Goal: Task Accomplishment & Management: Use online tool/utility

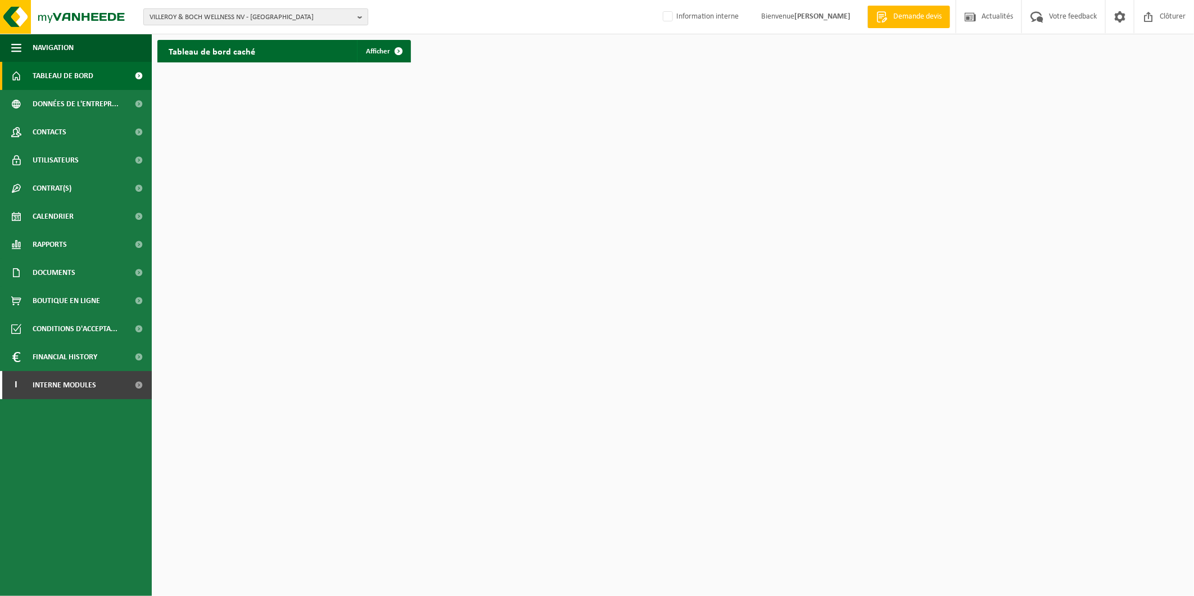
click at [315, 15] on span "VILLEROY & BOCH WELLNESS NV - ROESELARE" at bounding box center [250, 17] width 203 height 17
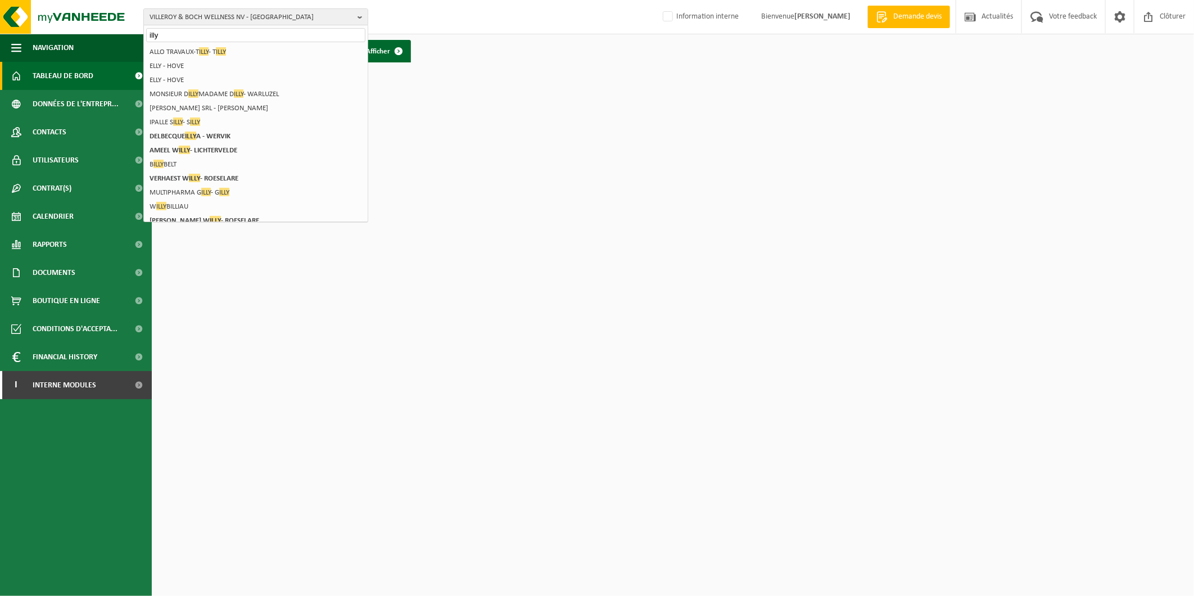
click at [214, 38] on input "illy" at bounding box center [255, 35] width 219 height 14
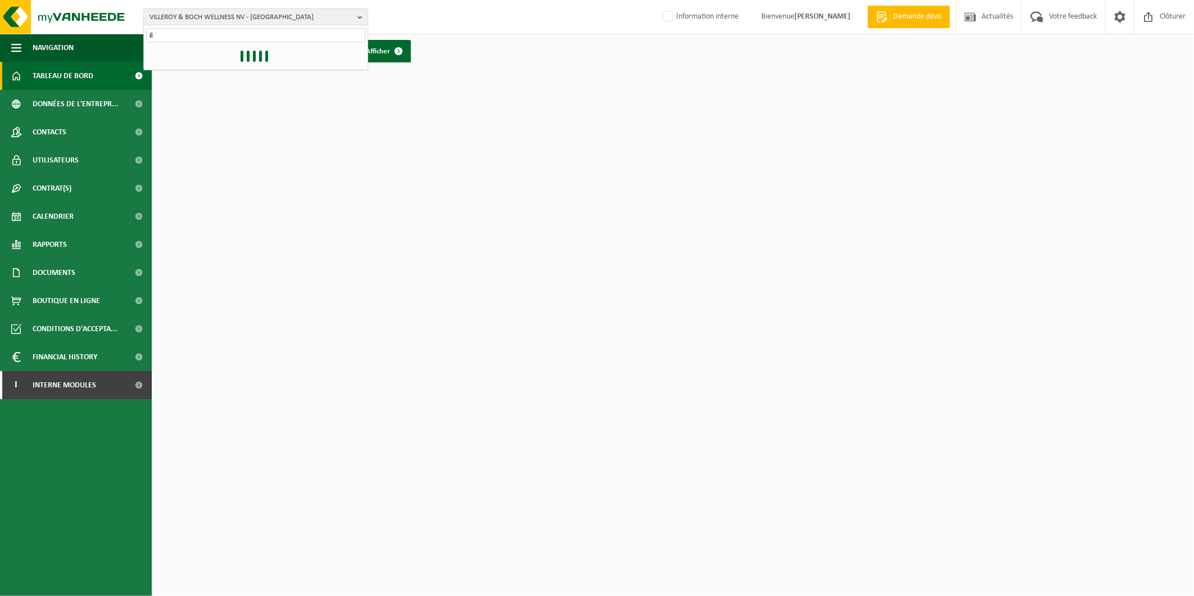
type input "i"
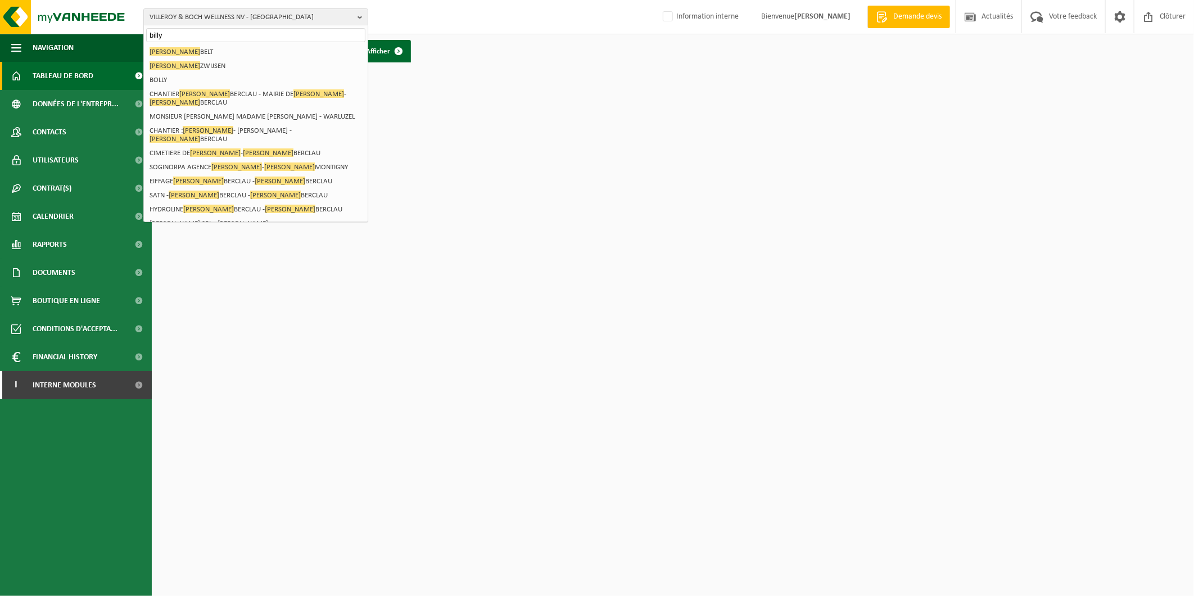
click at [196, 38] on input "billy" at bounding box center [255, 35] width 219 height 14
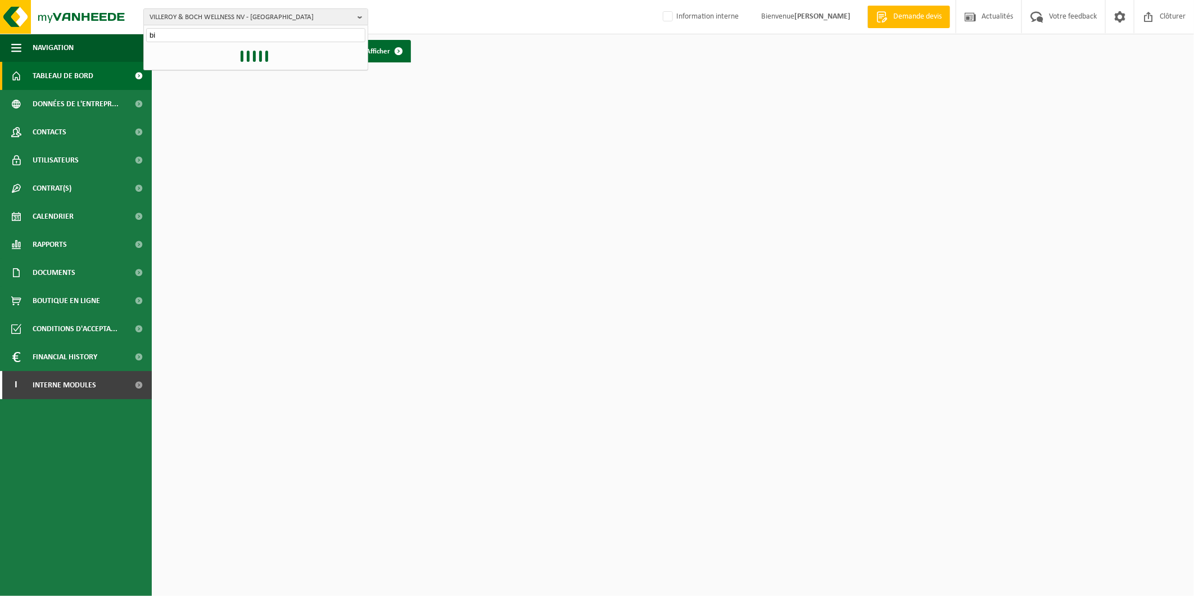
type input "b"
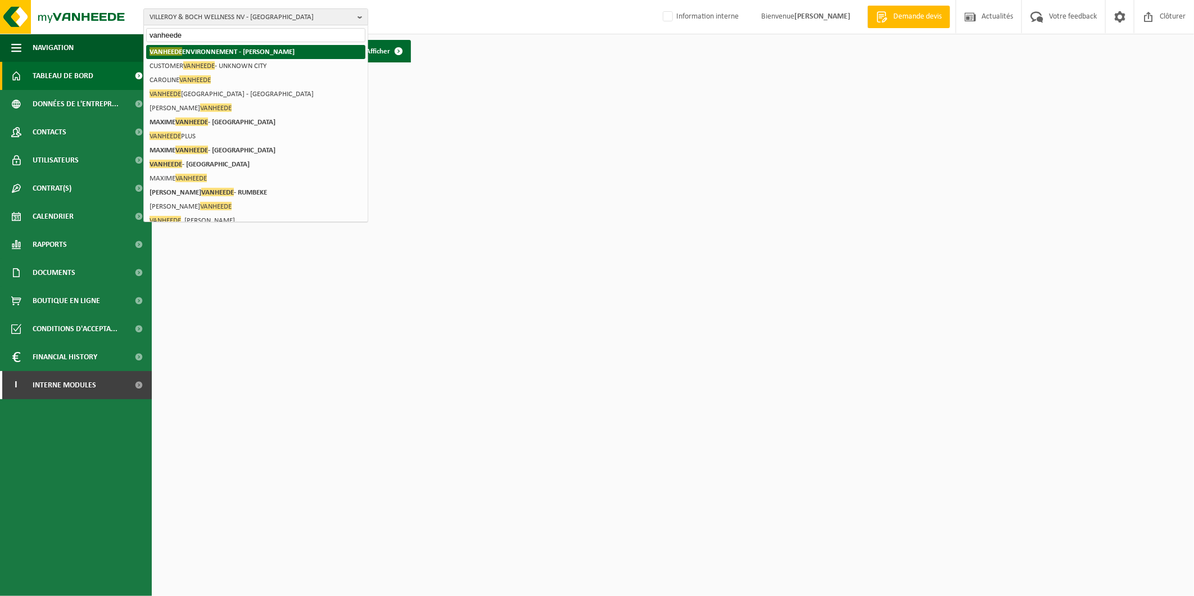
type input "vanheede"
click at [201, 47] on strong "VANHEEDE ENVIRONNEMENT - BILLY BERCLAU" at bounding box center [221, 51] width 145 height 8
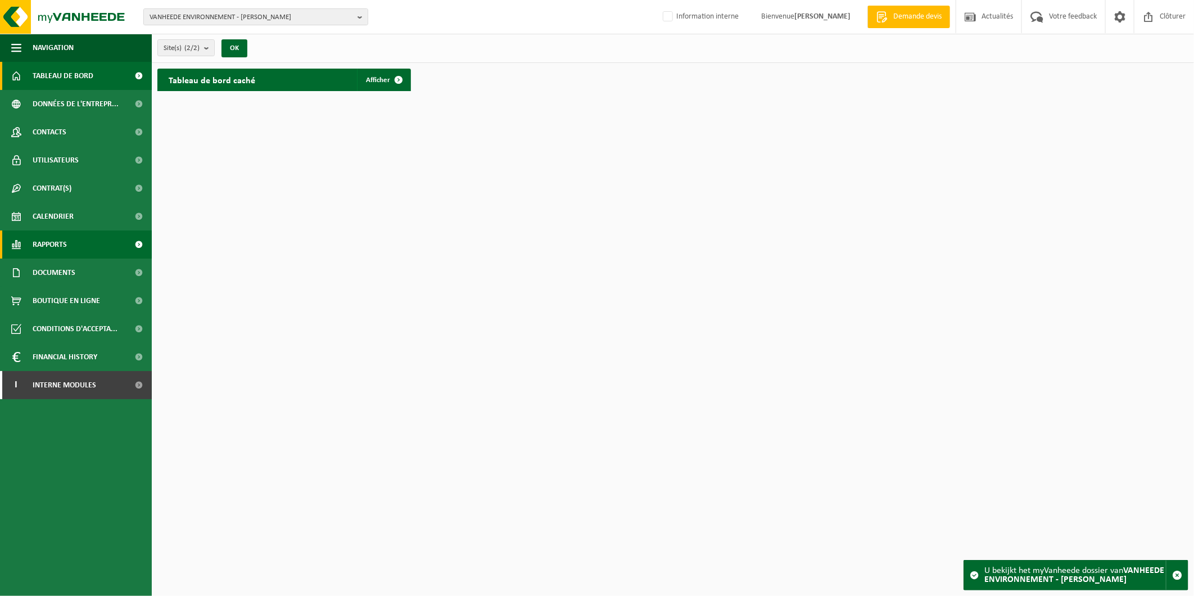
click at [74, 245] on link "Rapports" at bounding box center [76, 244] width 152 height 28
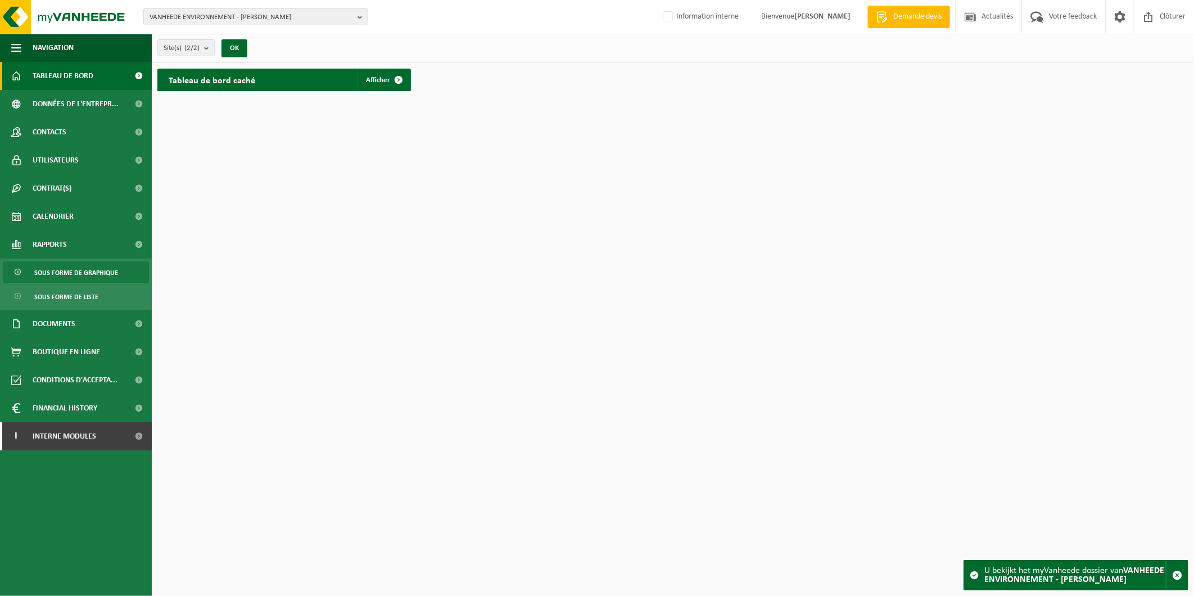
click at [77, 271] on span "Sous forme de graphique" at bounding box center [76, 272] width 84 height 21
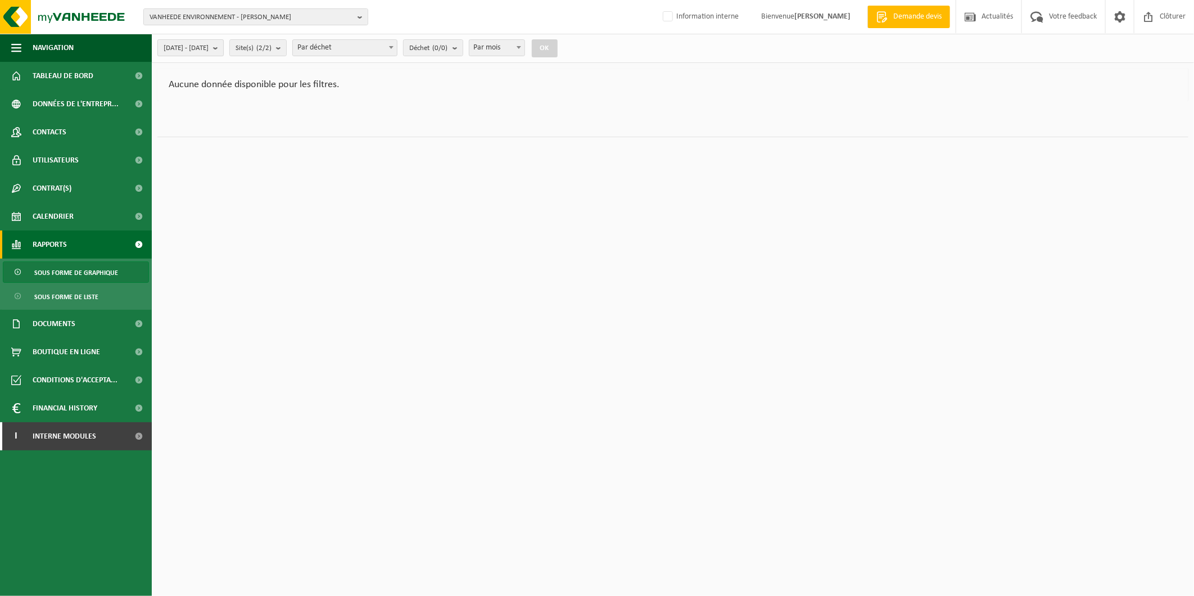
click at [208, 47] on span "2025-05-01 - 2025-10-13" at bounding box center [186, 48] width 45 height 17
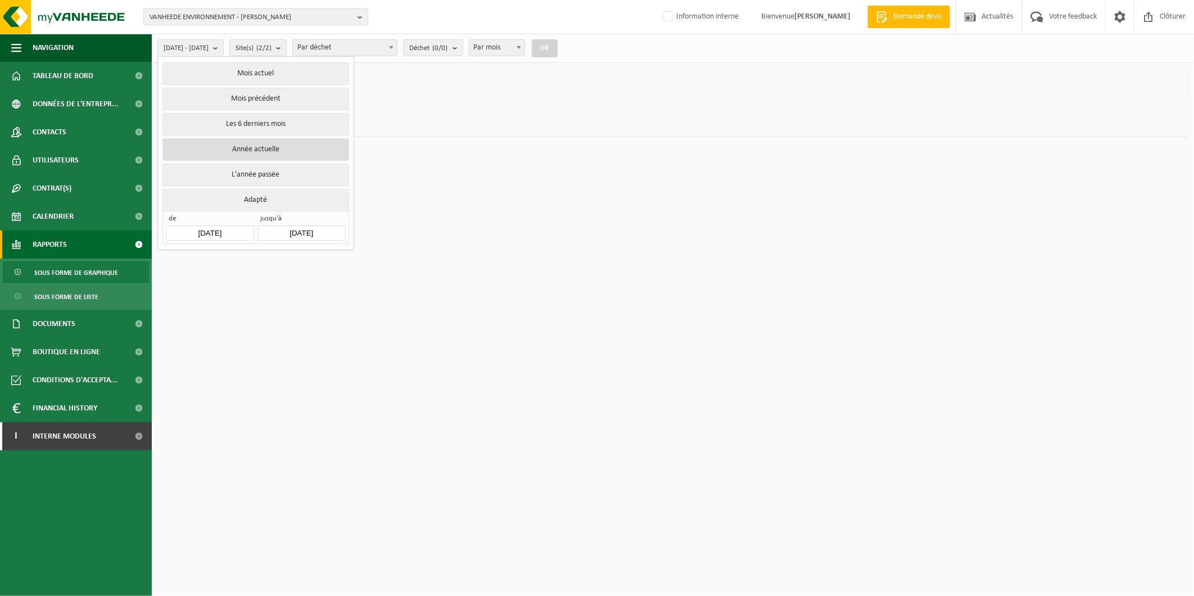
click at [248, 149] on button "Année actuelle" at bounding box center [255, 149] width 186 height 22
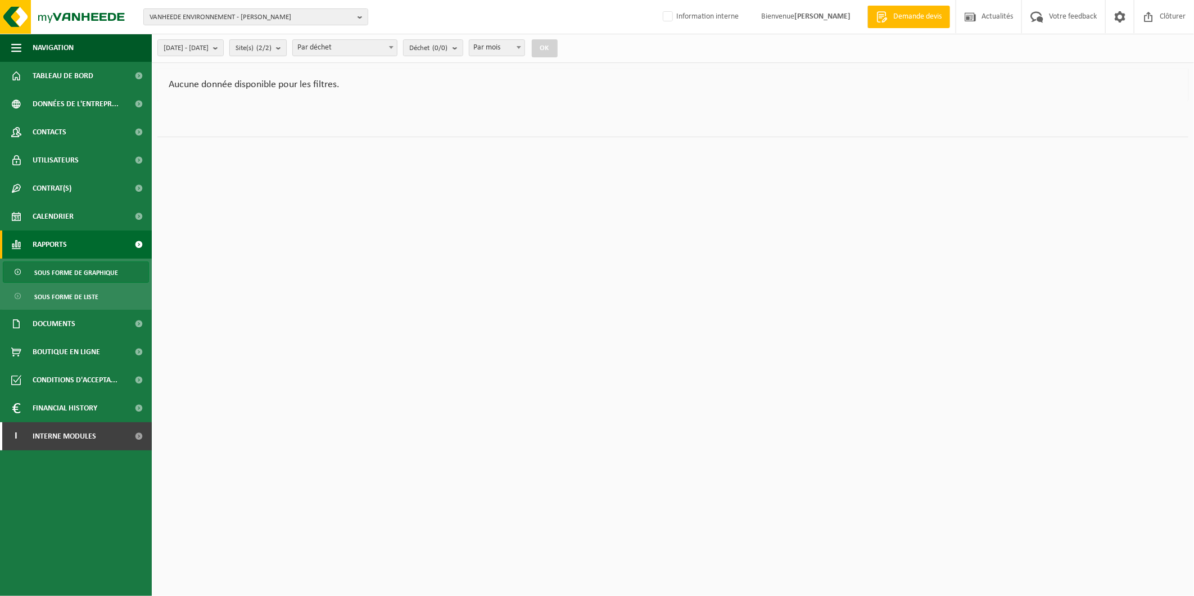
click at [286, 46] on b "submit" at bounding box center [281, 48] width 10 height 16
click at [359, 18] on b "button" at bounding box center [362, 17] width 10 height 16
click at [315, 34] on input "text" at bounding box center [255, 35] width 219 height 14
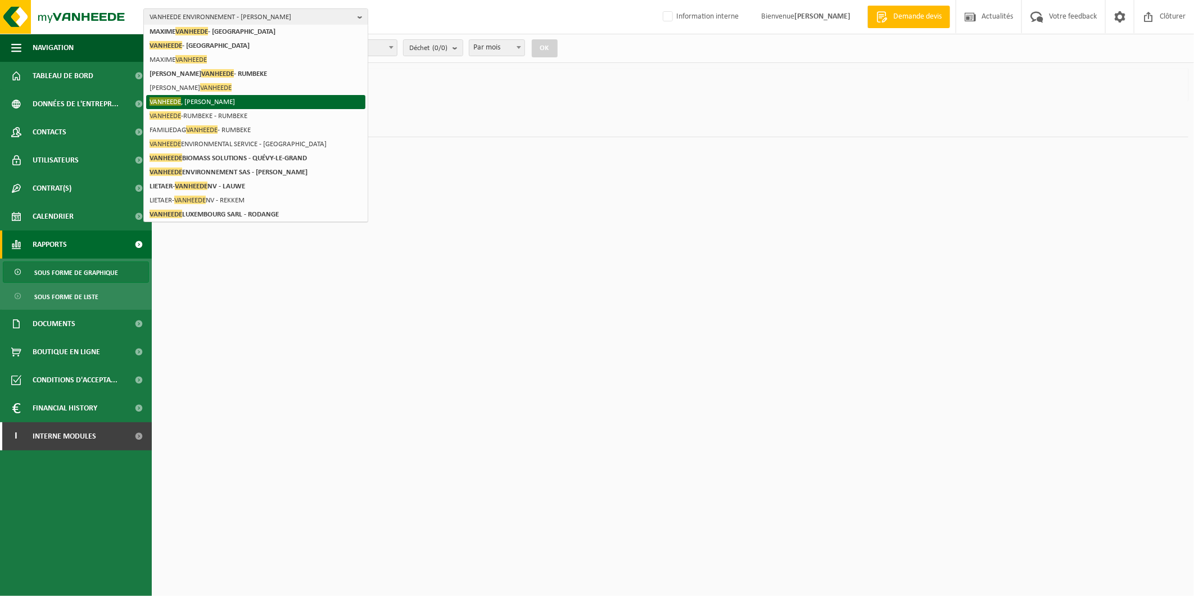
scroll to position [120, 0]
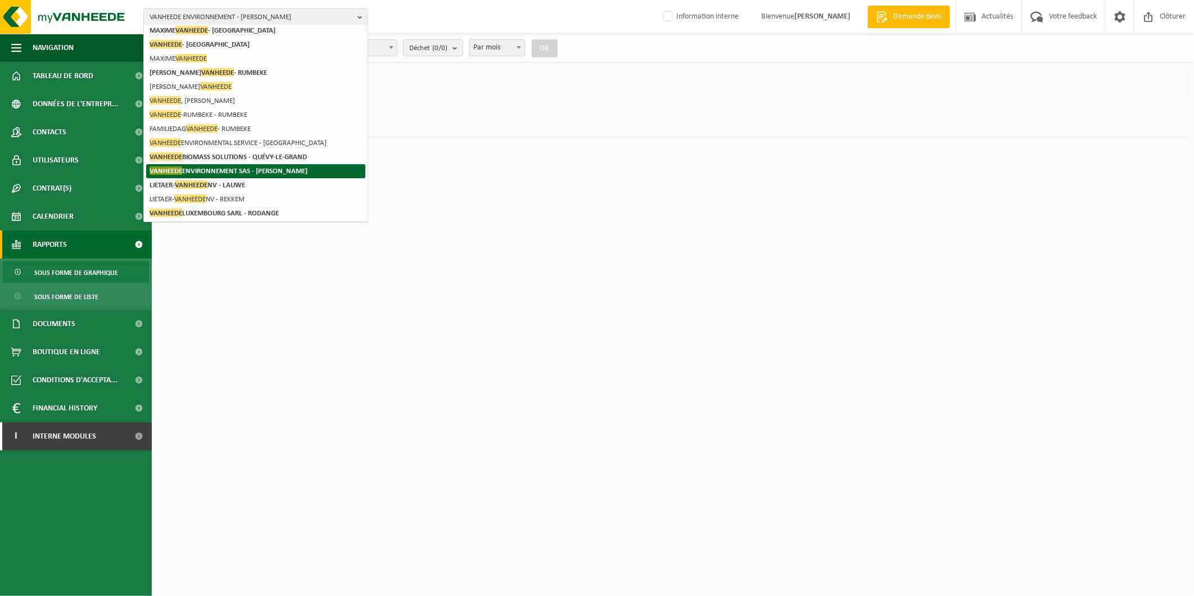
type input "vanheede"
click at [289, 172] on strong "VANHEEDE ENVIRONNEMENT SAS - BILLY BERCLAU" at bounding box center [228, 170] width 158 height 8
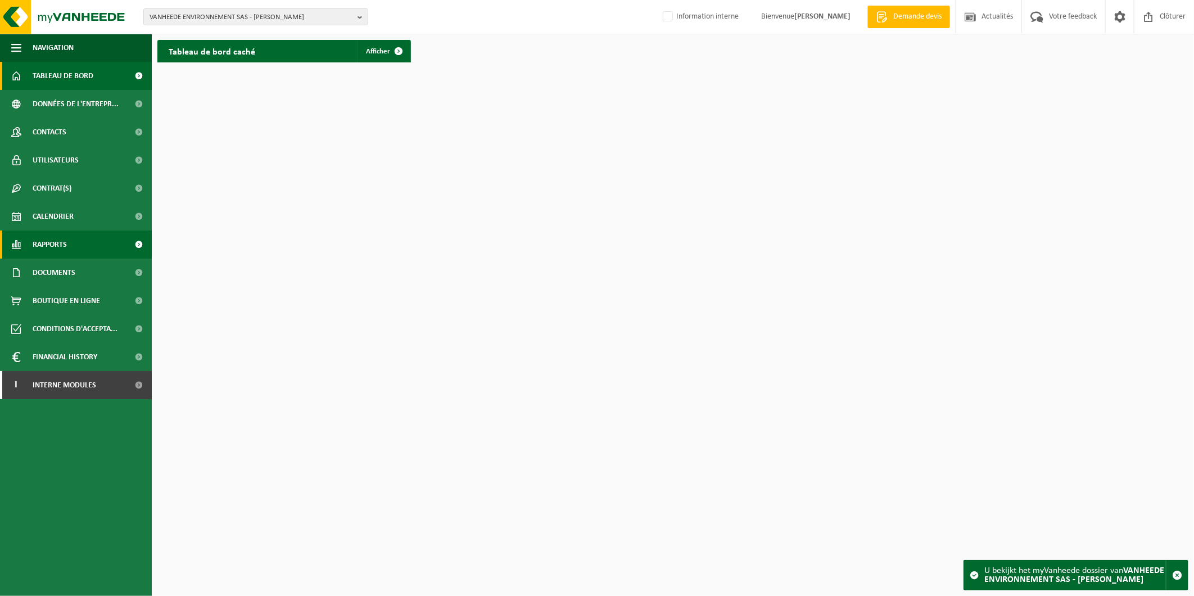
click at [74, 242] on link "Rapports" at bounding box center [76, 244] width 152 height 28
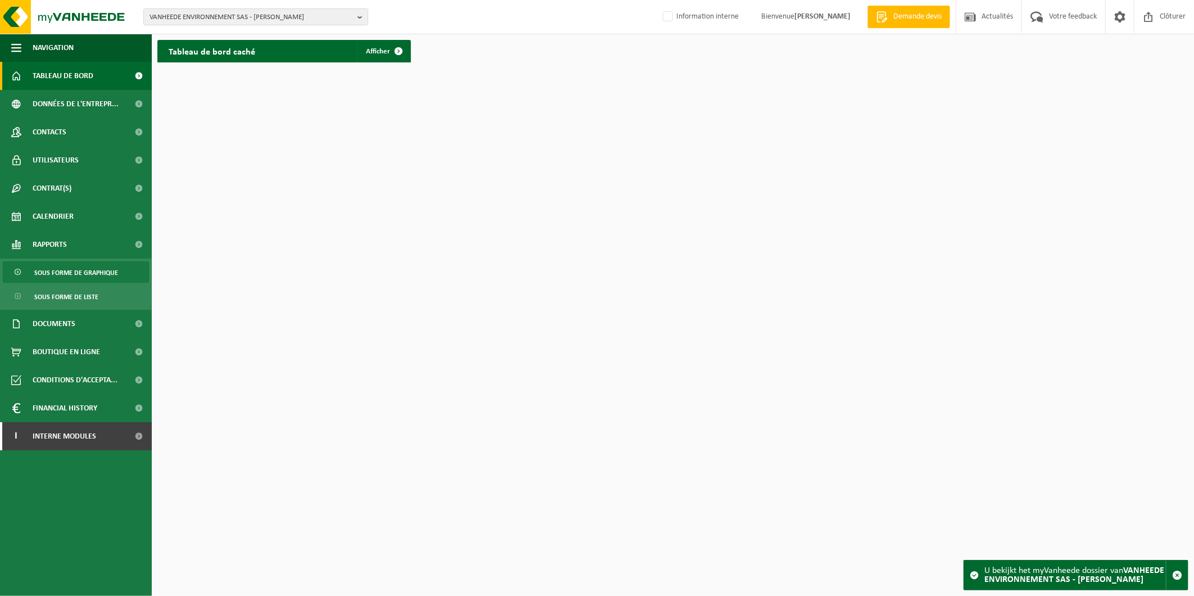
click at [71, 273] on span "Sous forme de graphique" at bounding box center [76, 272] width 84 height 21
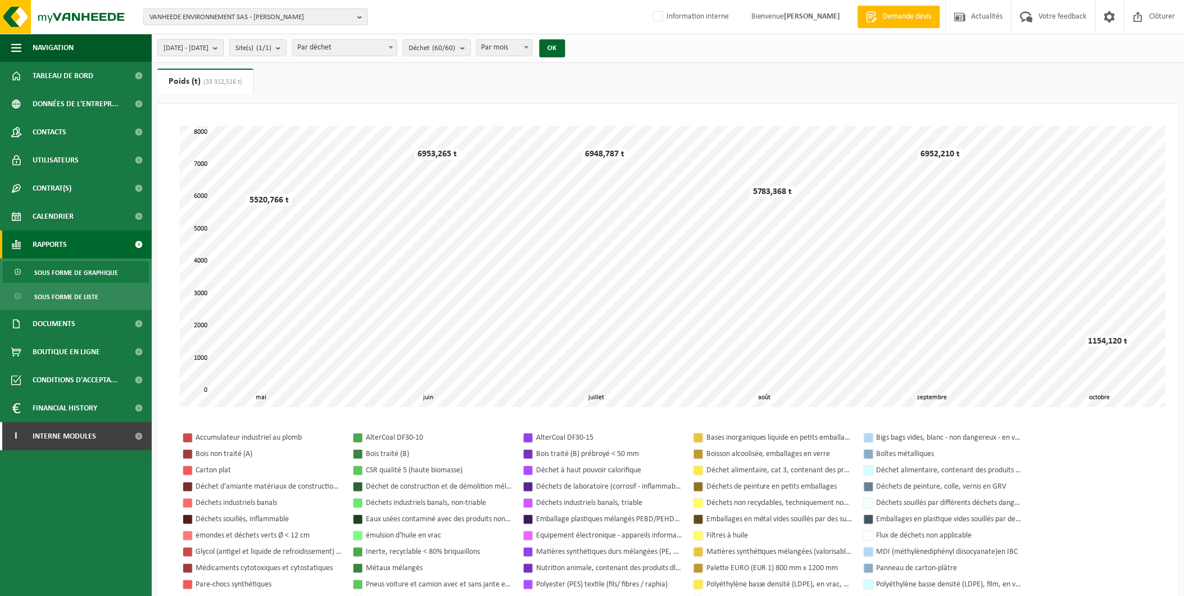
click at [208, 48] on span "[DATE] - [DATE]" at bounding box center [186, 48] width 45 height 17
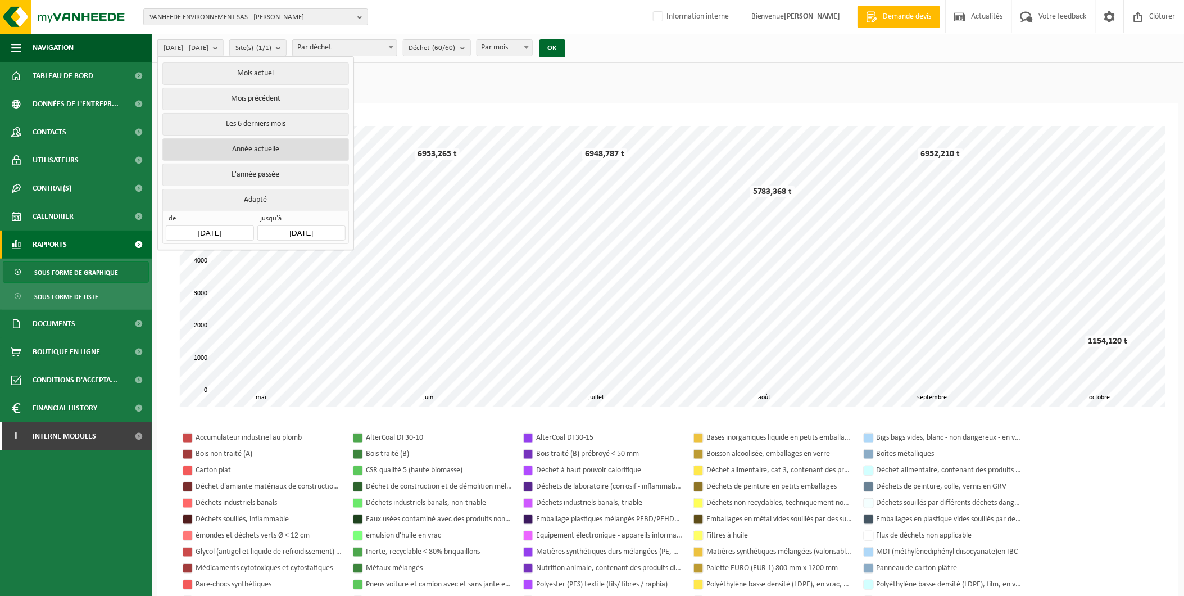
click at [233, 149] on button "Année actuelle" at bounding box center [255, 149] width 186 height 22
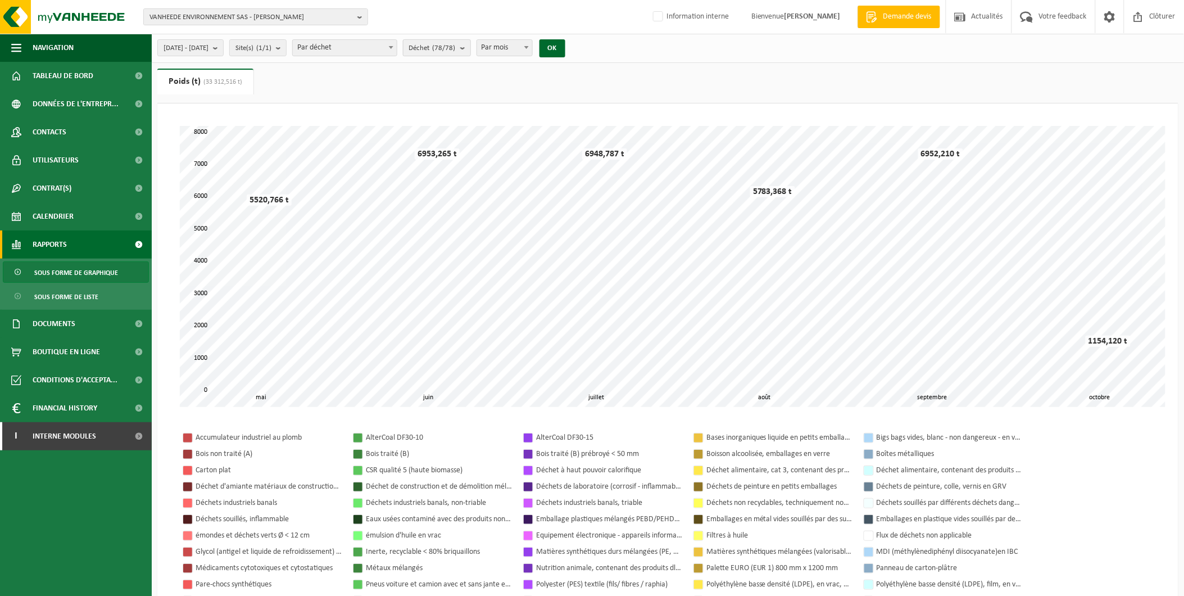
click at [470, 42] on b "submit" at bounding box center [465, 48] width 10 height 16
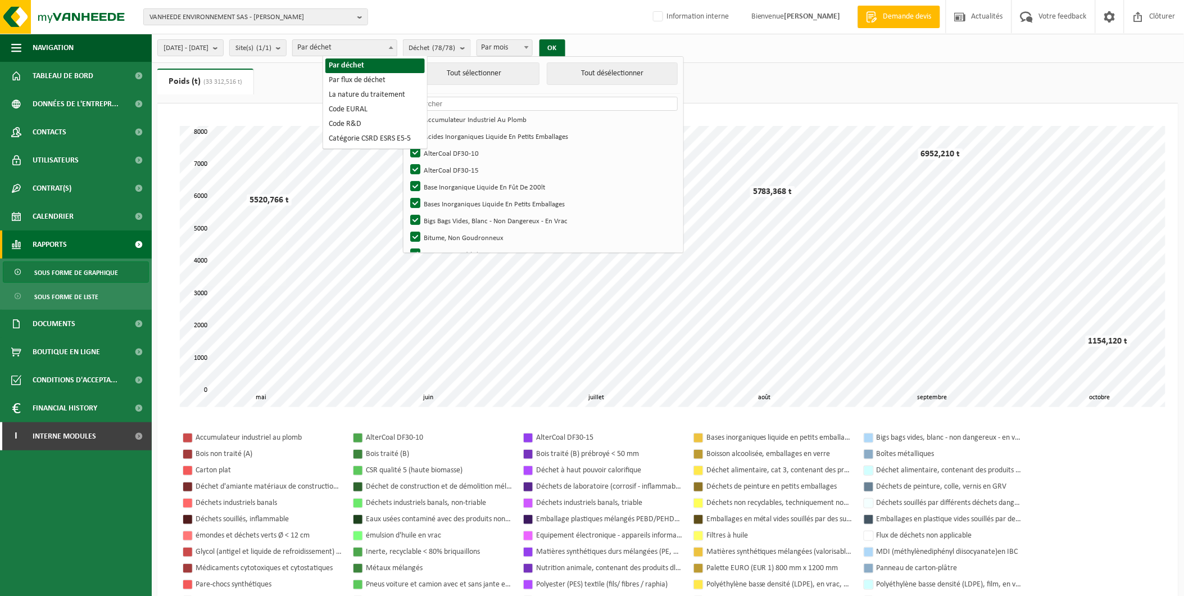
click at [397, 43] on span "Par déchet" at bounding box center [345, 48] width 104 height 16
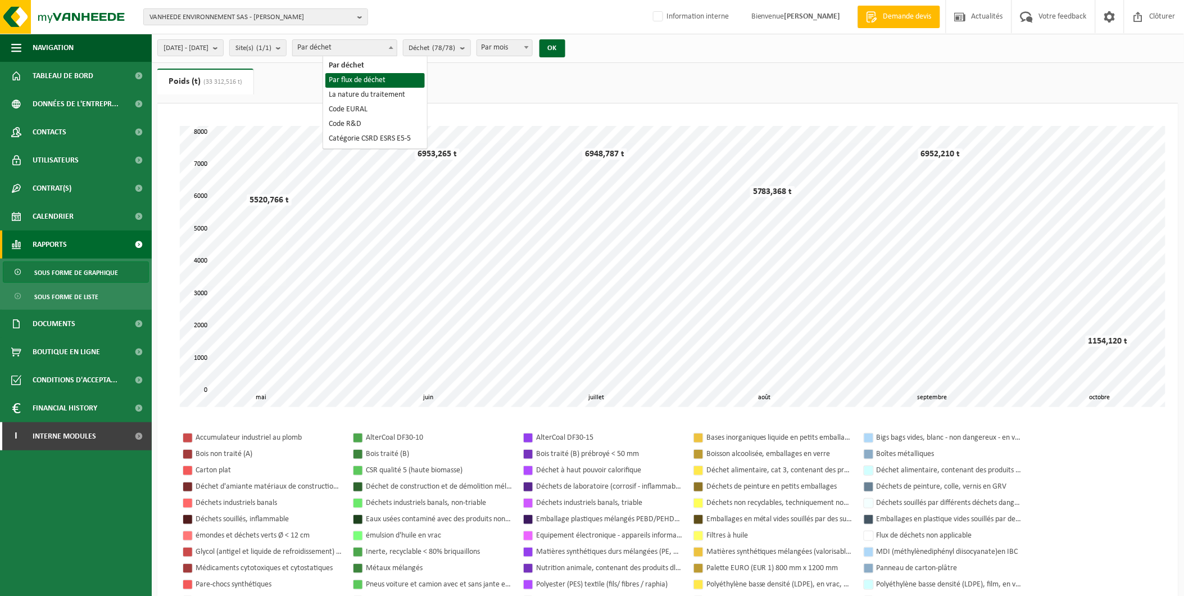
select select "2"
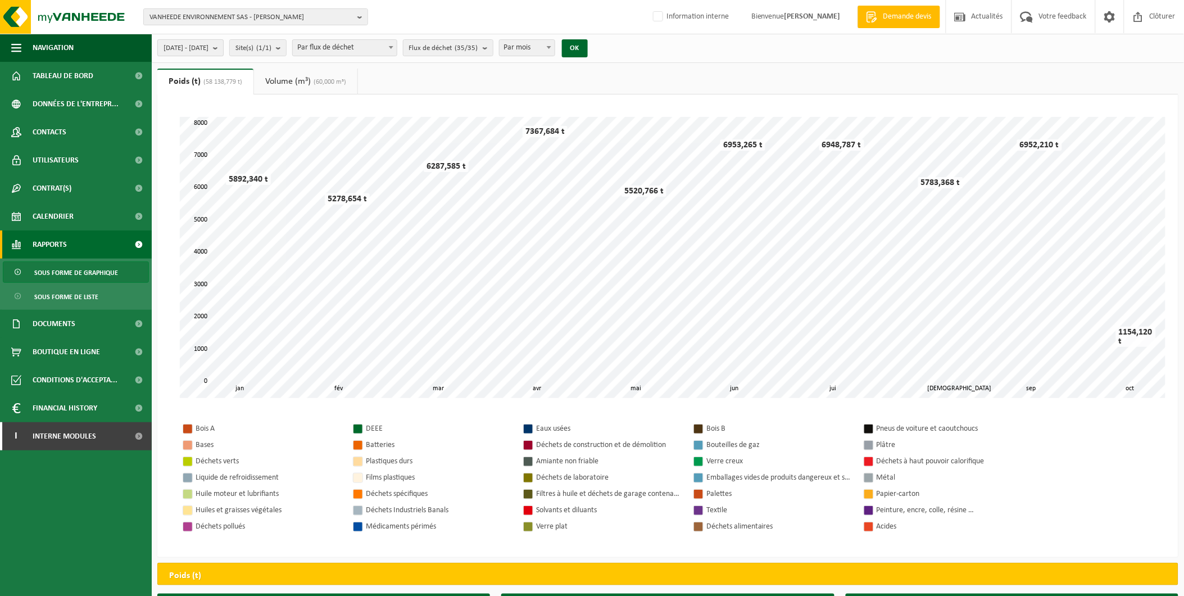
click at [223, 46] on b "submit" at bounding box center [218, 48] width 10 height 16
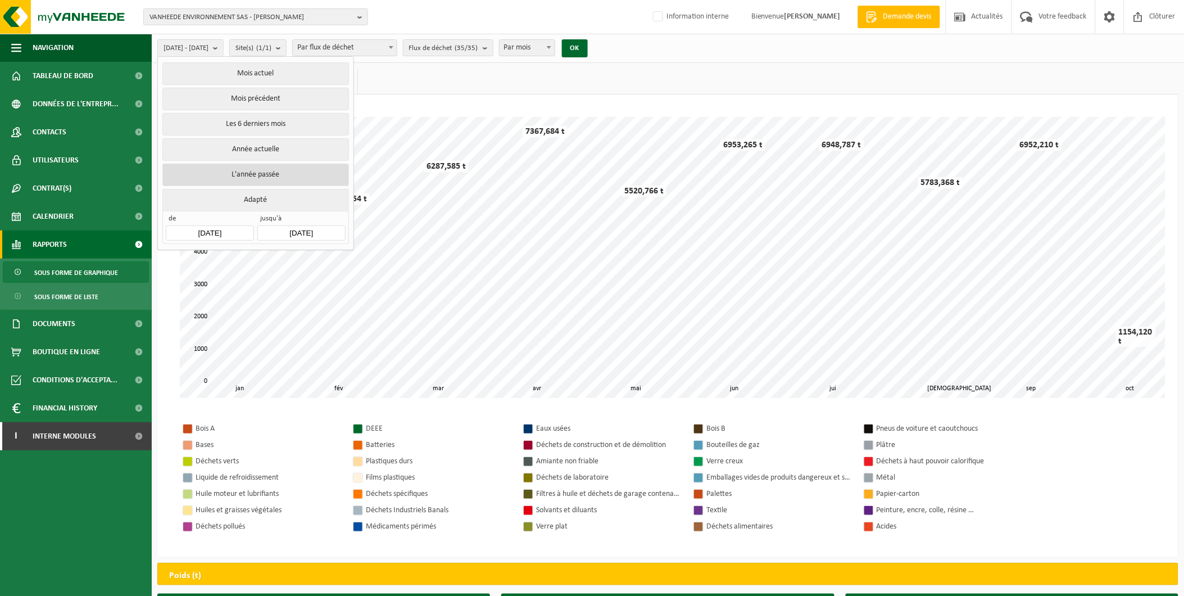
click at [255, 170] on button "L'année passée" at bounding box center [255, 175] width 186 height 22
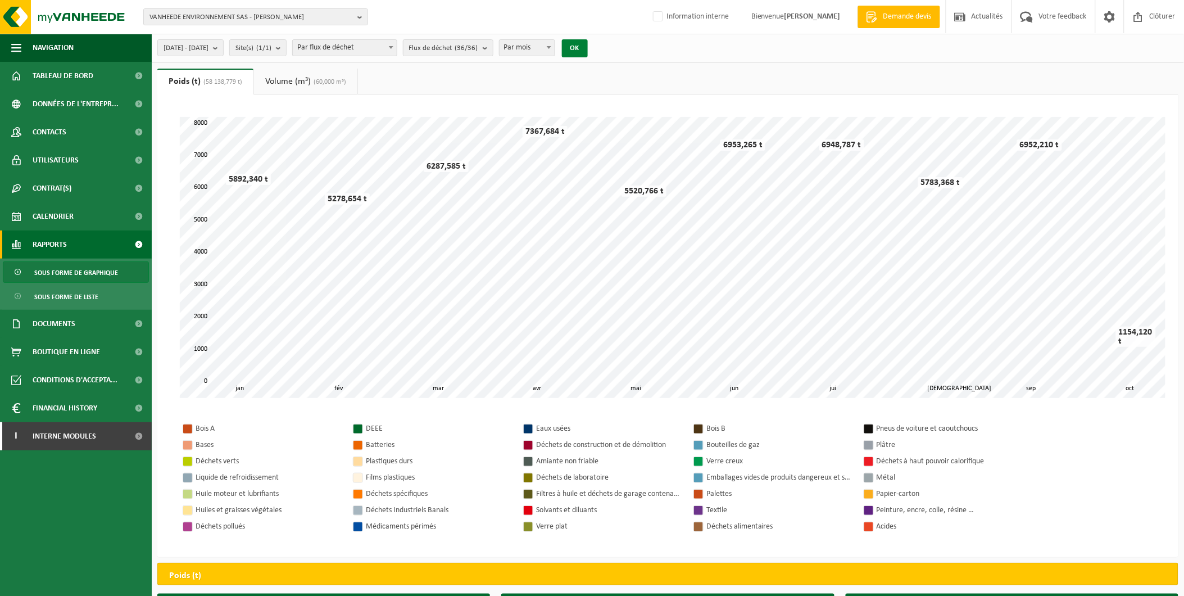
click at [588, 46] on button "OK" at bounding box center [575, 48] width 26 height 18
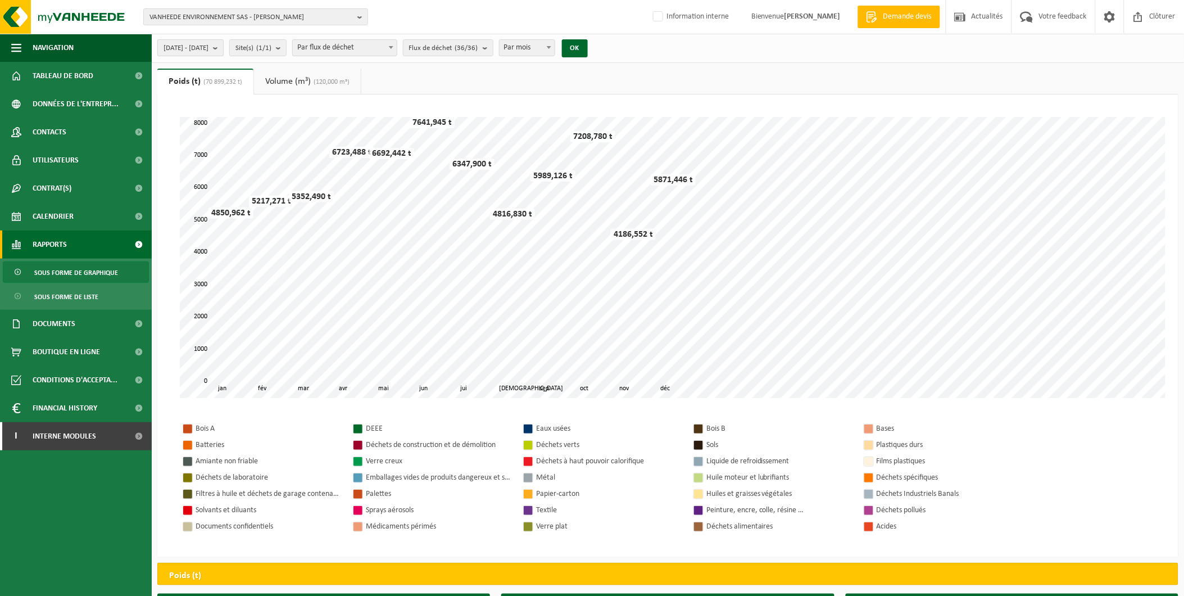
click at [208, 52] on span "[DATE] - [DATE]" at bounding box center [186, 48] width 45 height 17
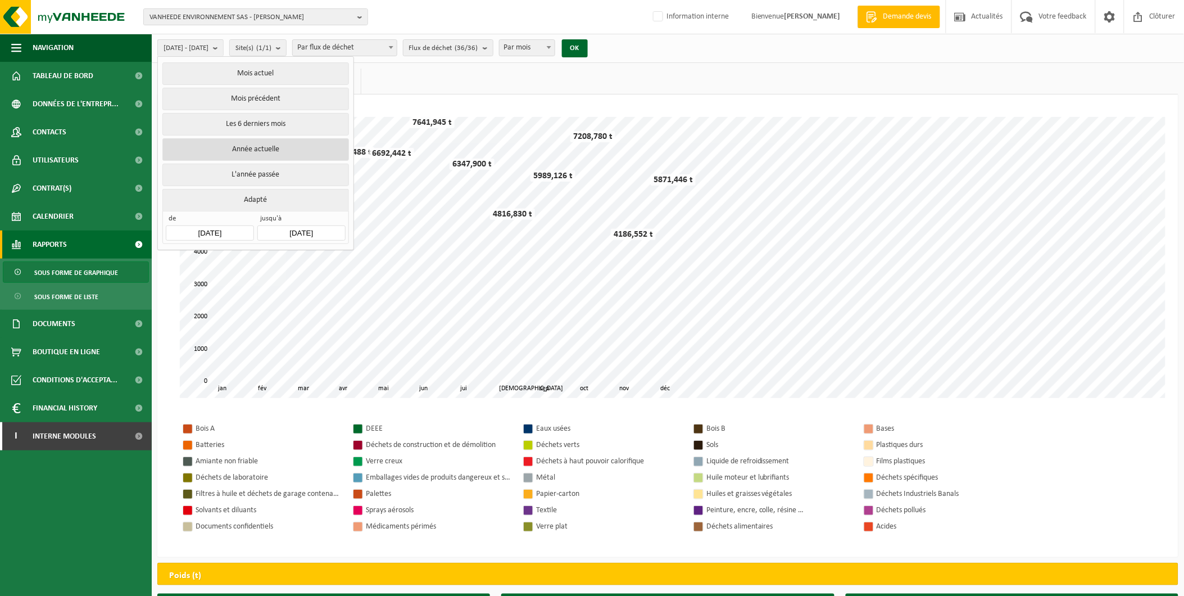
click at [242, 146] on button "Année actuelle" at bounding box center [255, 149] width 186 height 22
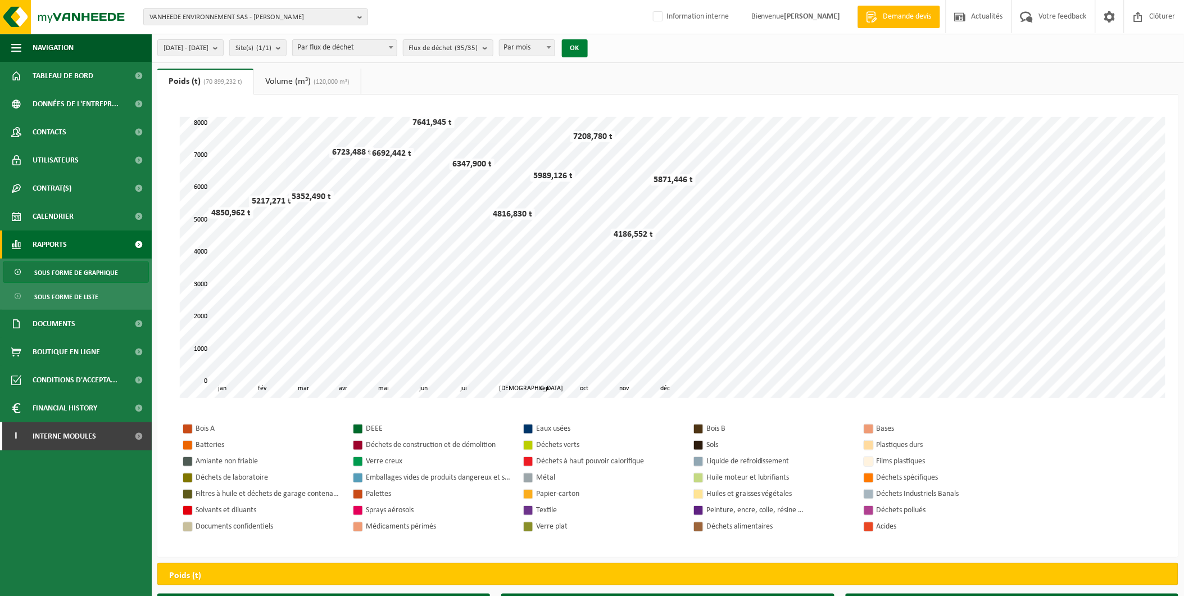
click at [588, 55] on button "OK" at bounding box center [575, 48] width 26 height 18
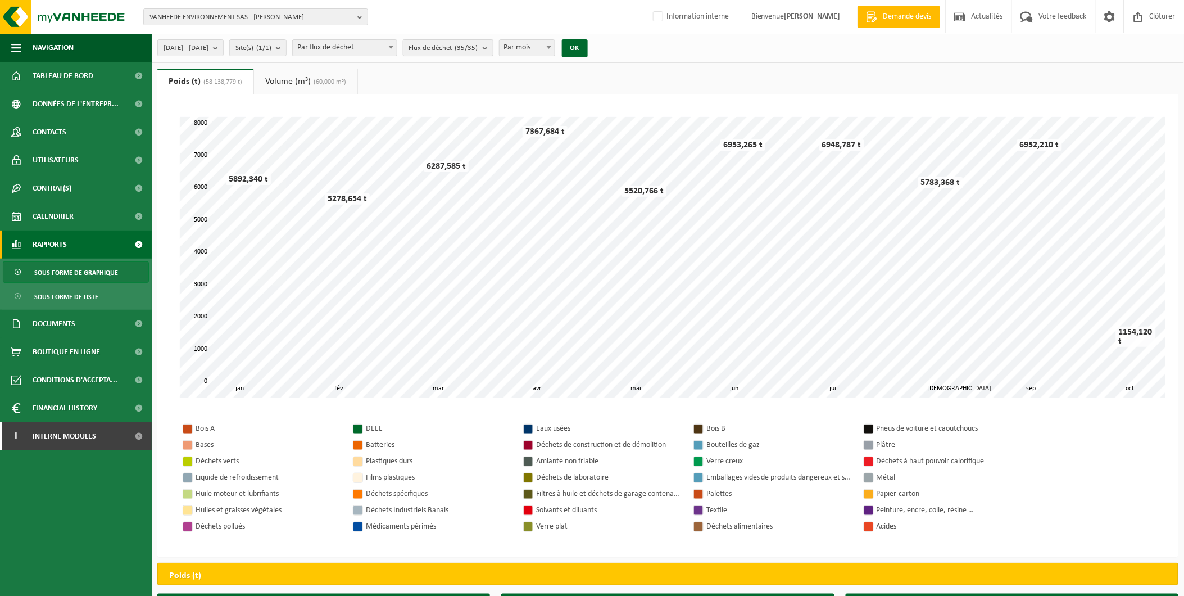
click at [493, 49] on button "Flux de déchet (35/35)" at bounding box center [448, 47] width 90 height 17
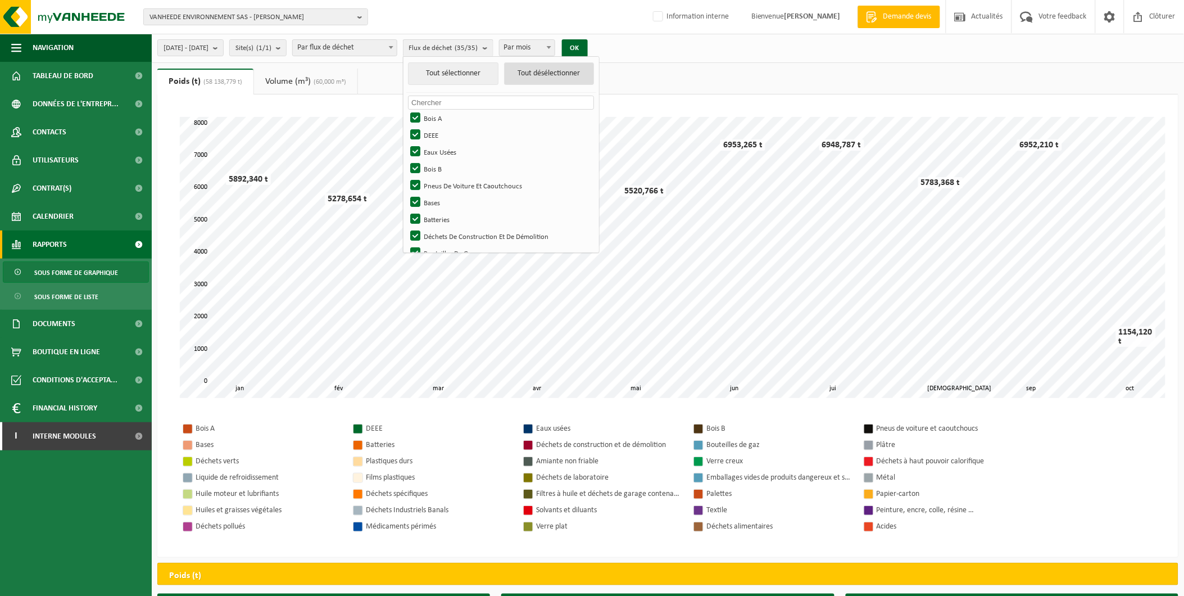
click at [570, 77] on button "Tout désélectionner" at bounding box center [549, 73] width 90 height 22
checkbox input "false"
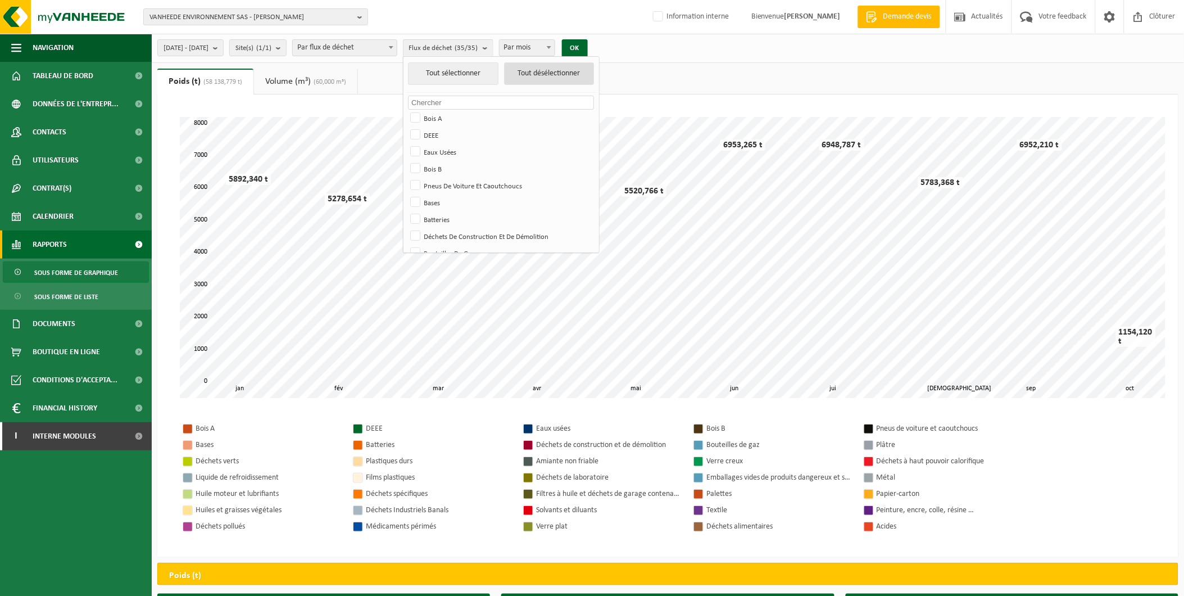
checkbox input "false"
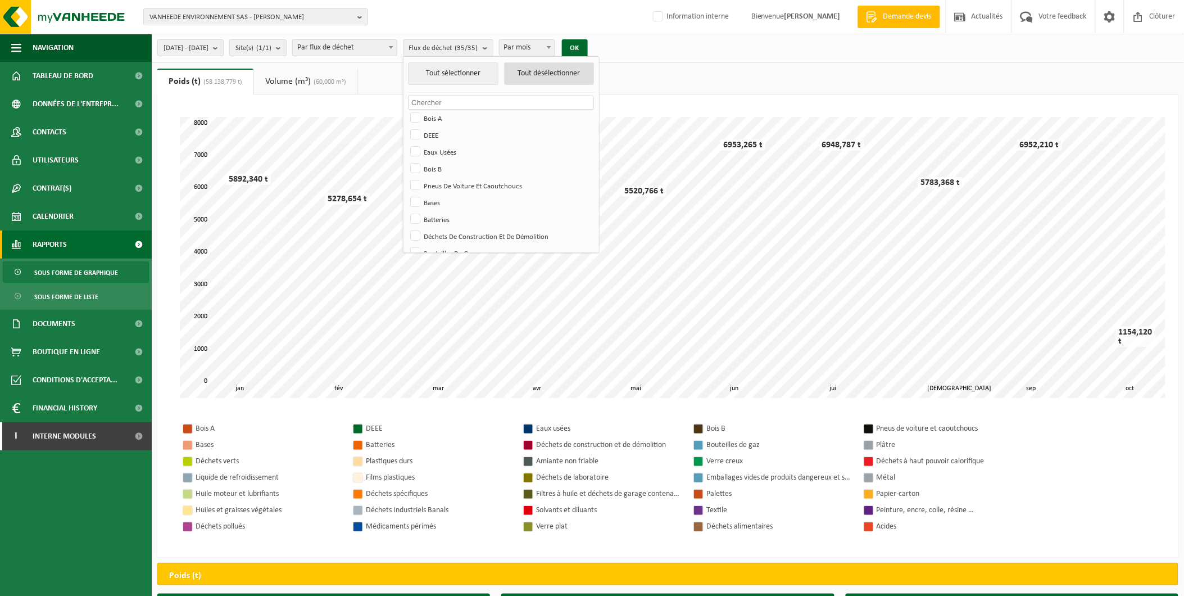
checkbox input "false"
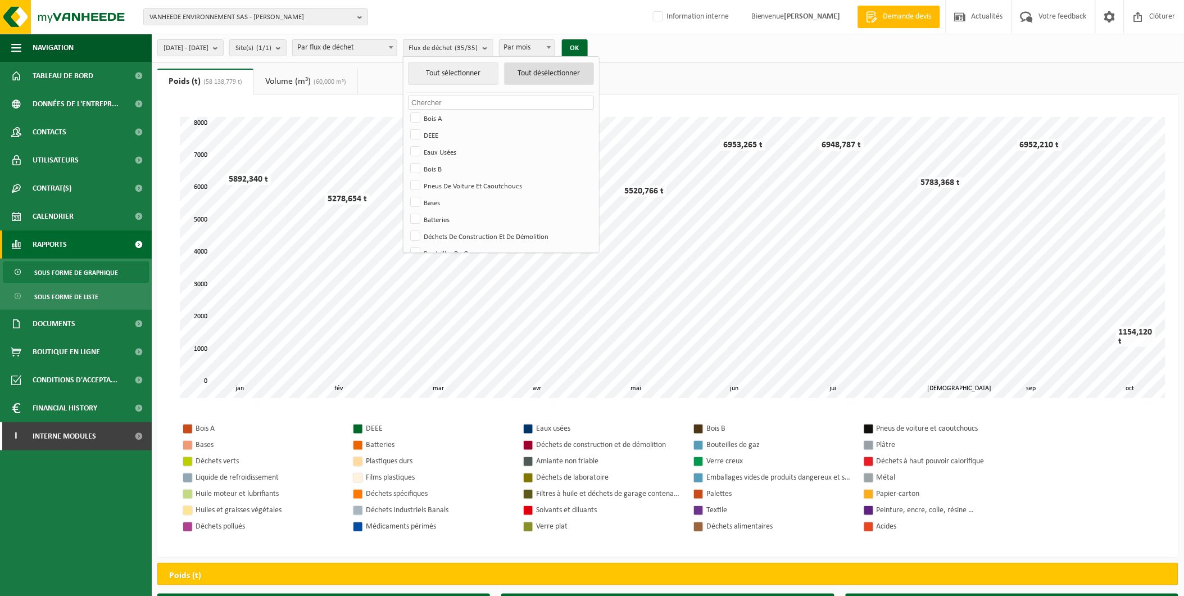
checkbox input "false"
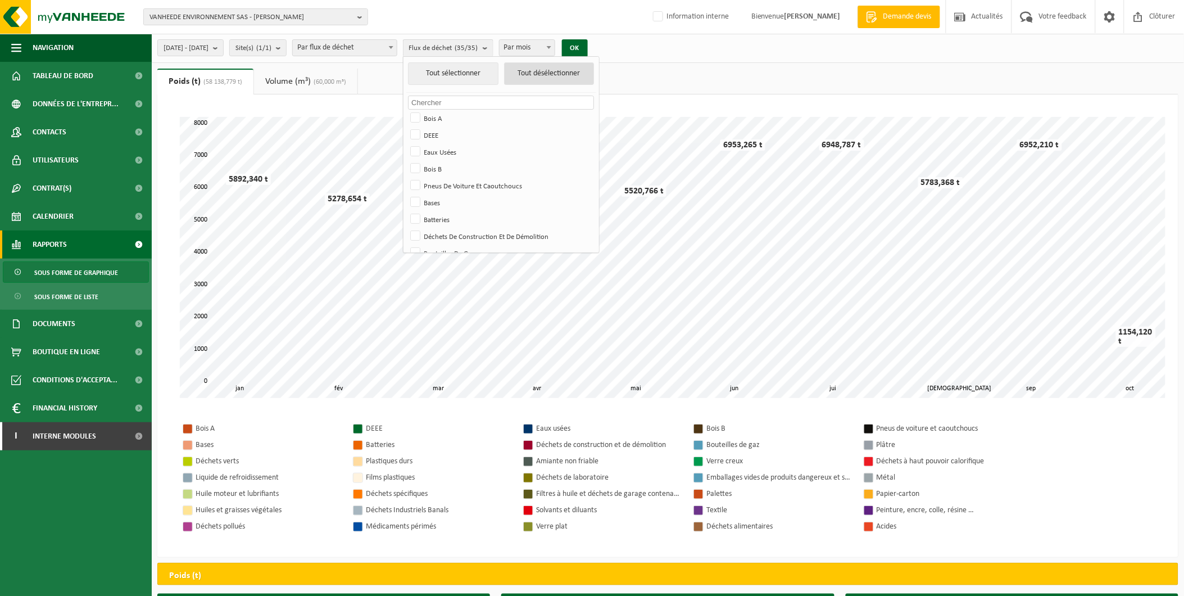
checkbox input "false"
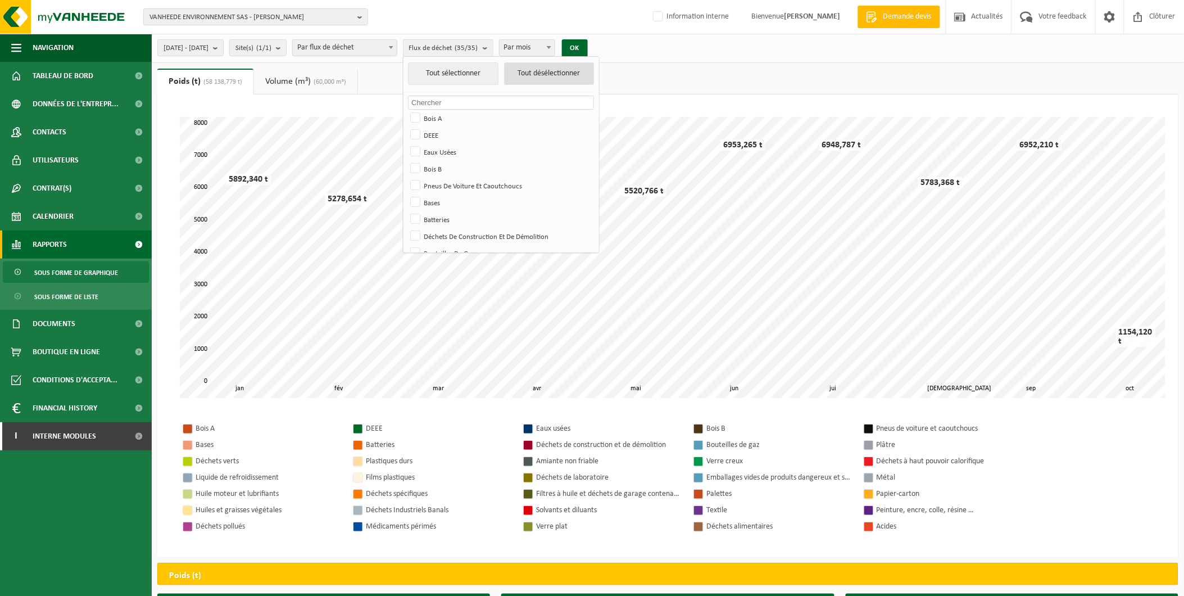
checkbox input "false"
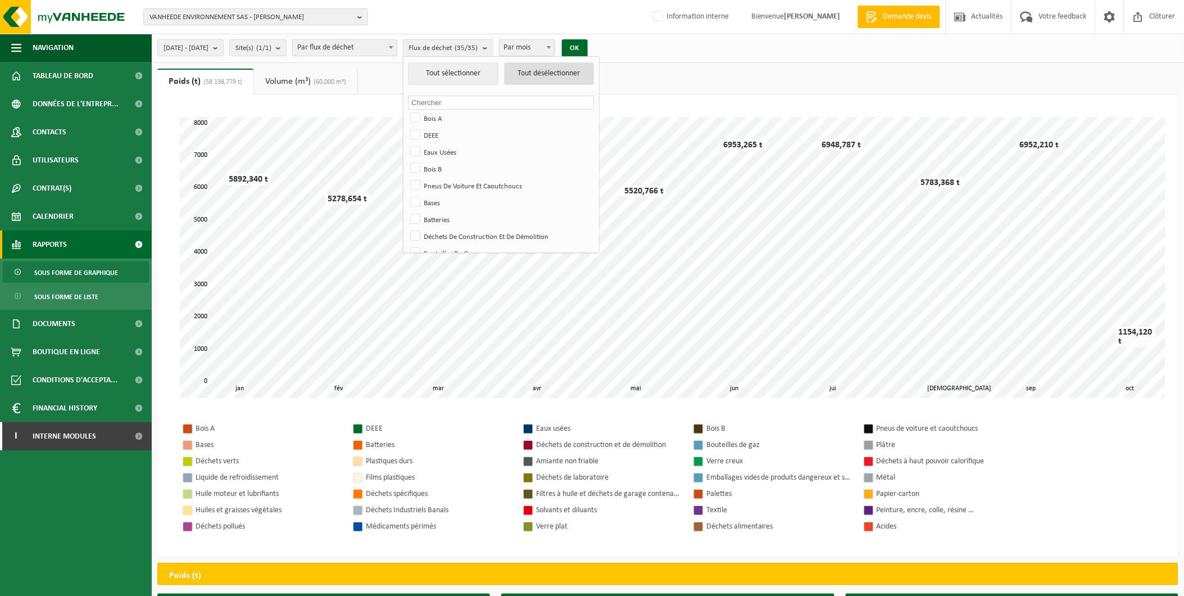
checkbox input "false"
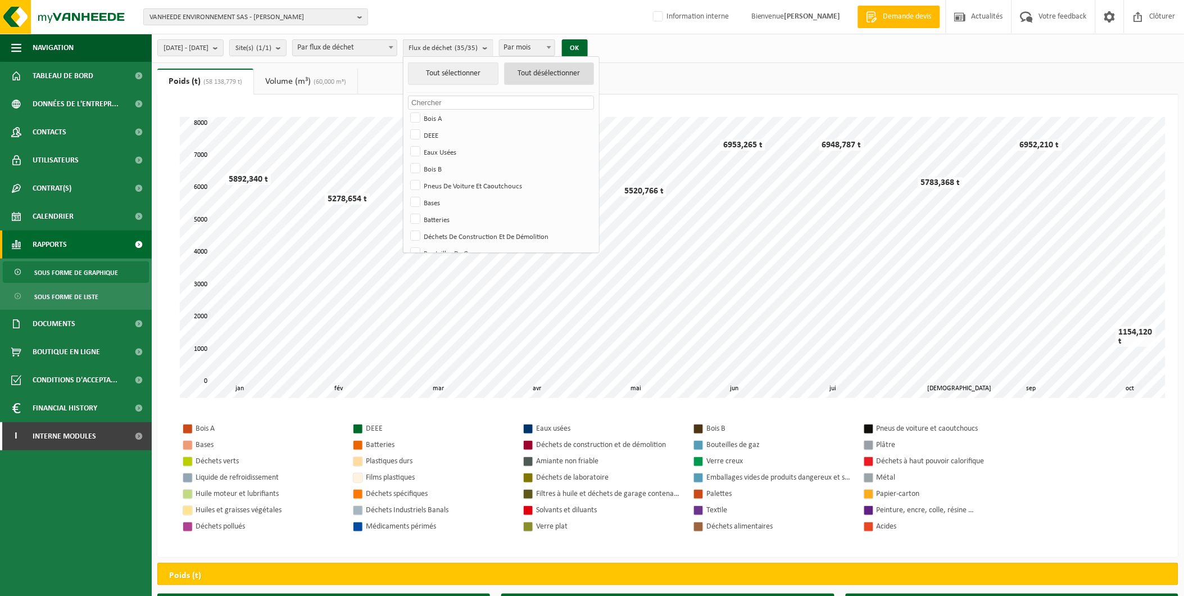
checkbox input "false"
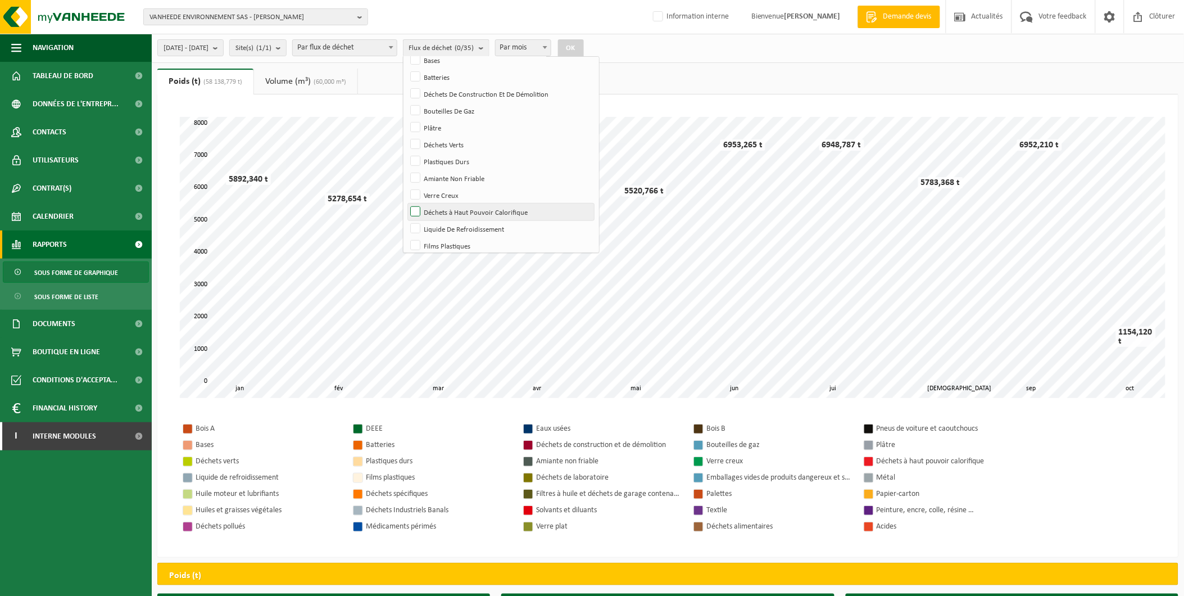
click at [517, 208] on label "Déchets à Haut Pouvoir Calorifique" at bounding box center [501, 211] width 186 height 17
click at [406, 203] on input "Déchets à Haut Pouvoir Calorifique" at bounding box center [406, 203] width 1 height 1
checkbox input "true"
click at [584, 46] on button "OK" at bounding box center [571, 48] width 26 height 18
